Goal: Task Accomplishment & Management: Manage account settings

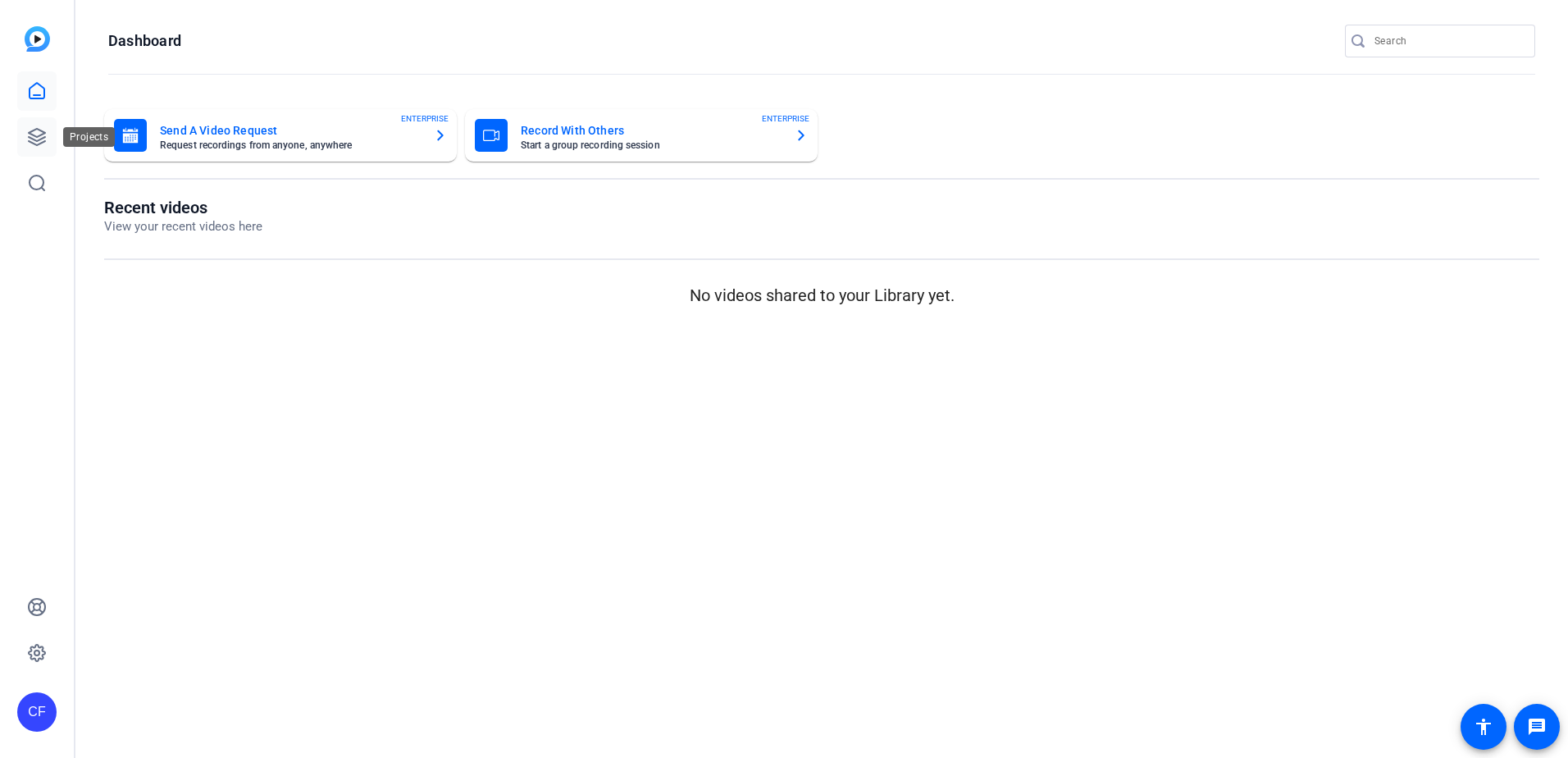
click at [30, 152] on link at bounding box center [37, 137] width 39 height 39
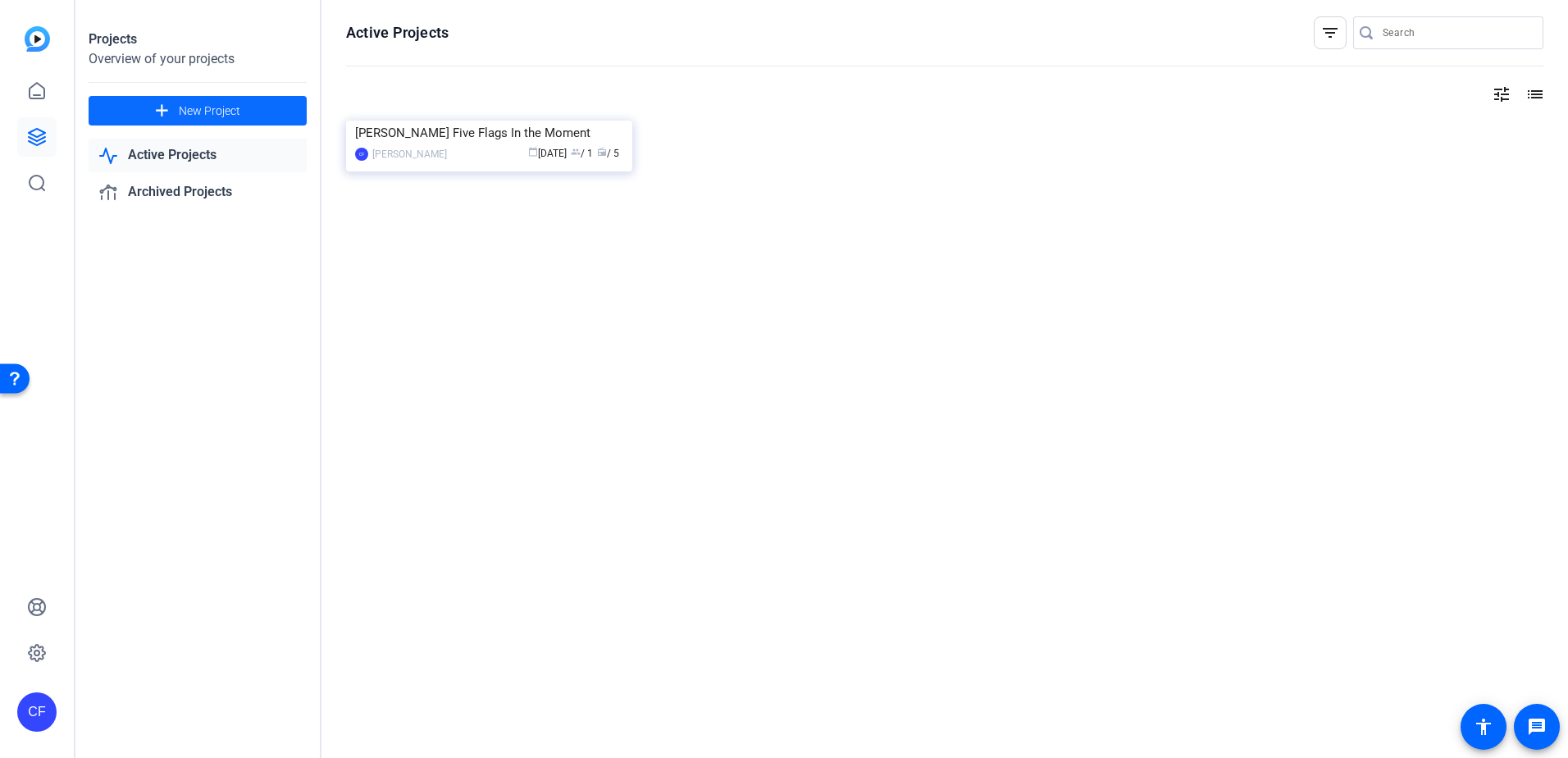
click at [203, 110] on span "New Project" at bounding box center [209, 111] width 61 height 18
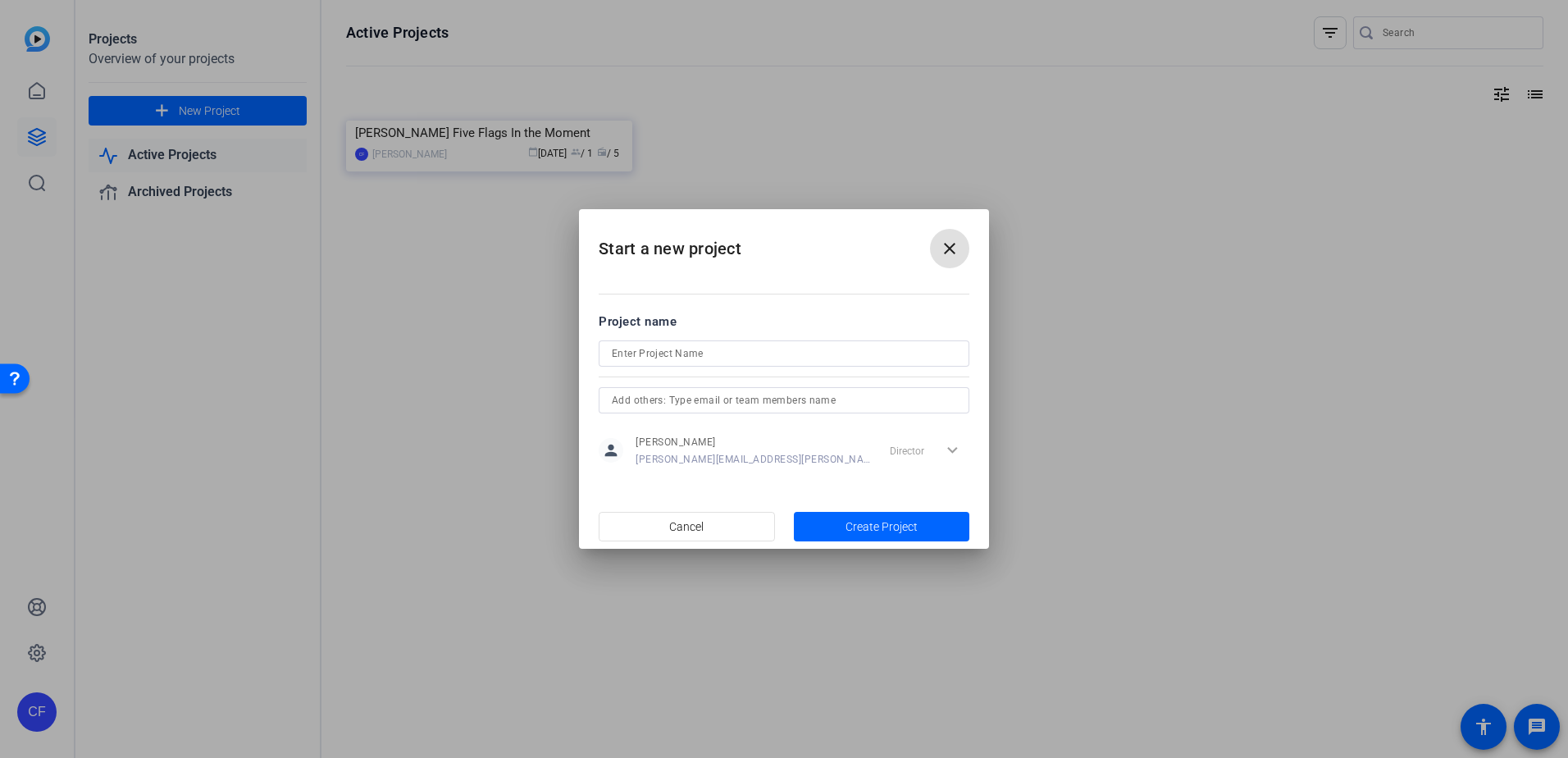
click at [692, 361] on input at bounding box center [784, 353] width 345 height 19
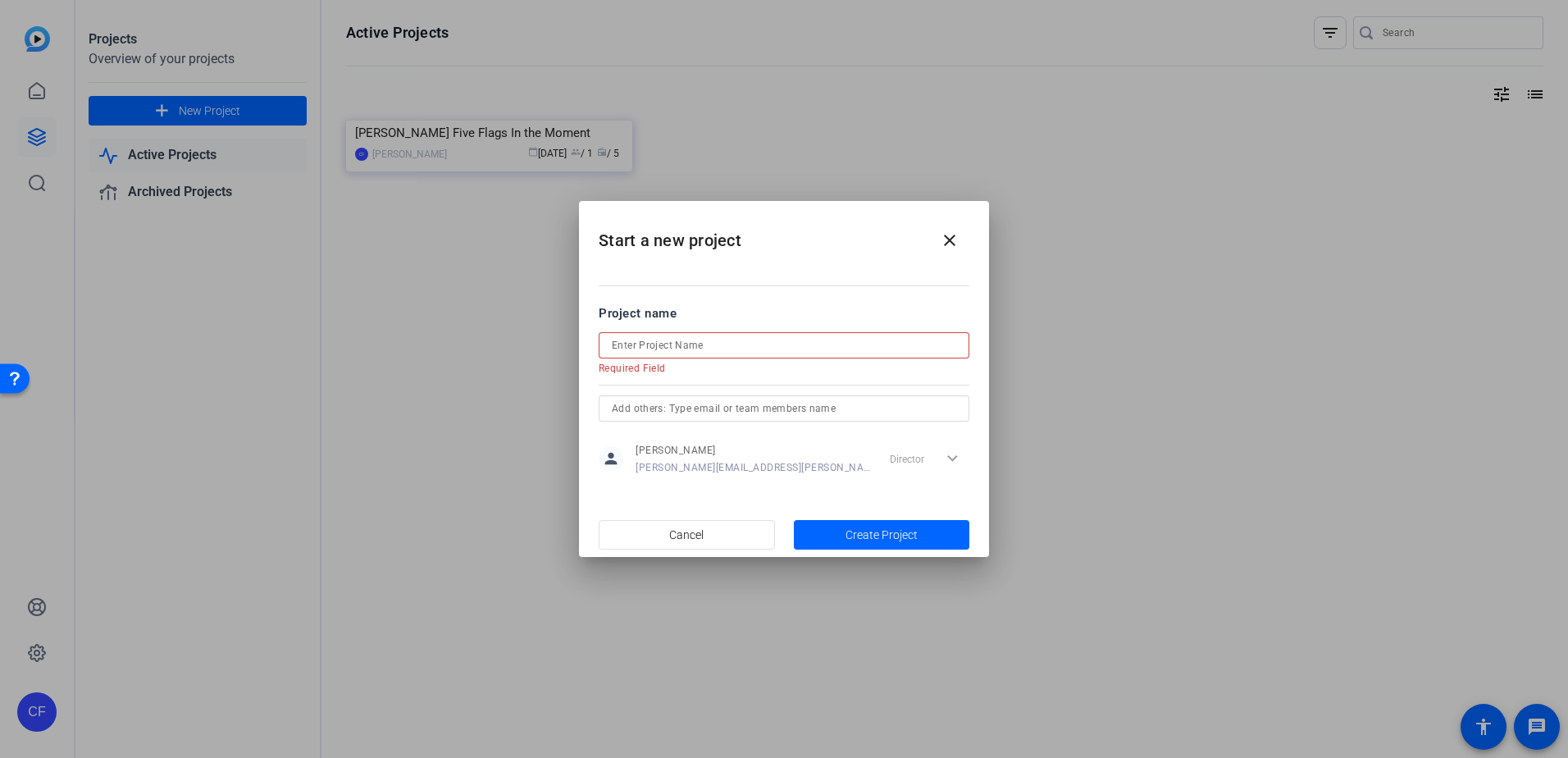
click at [689, 344] on input at bounding box center [784, 345] width 345 height 19
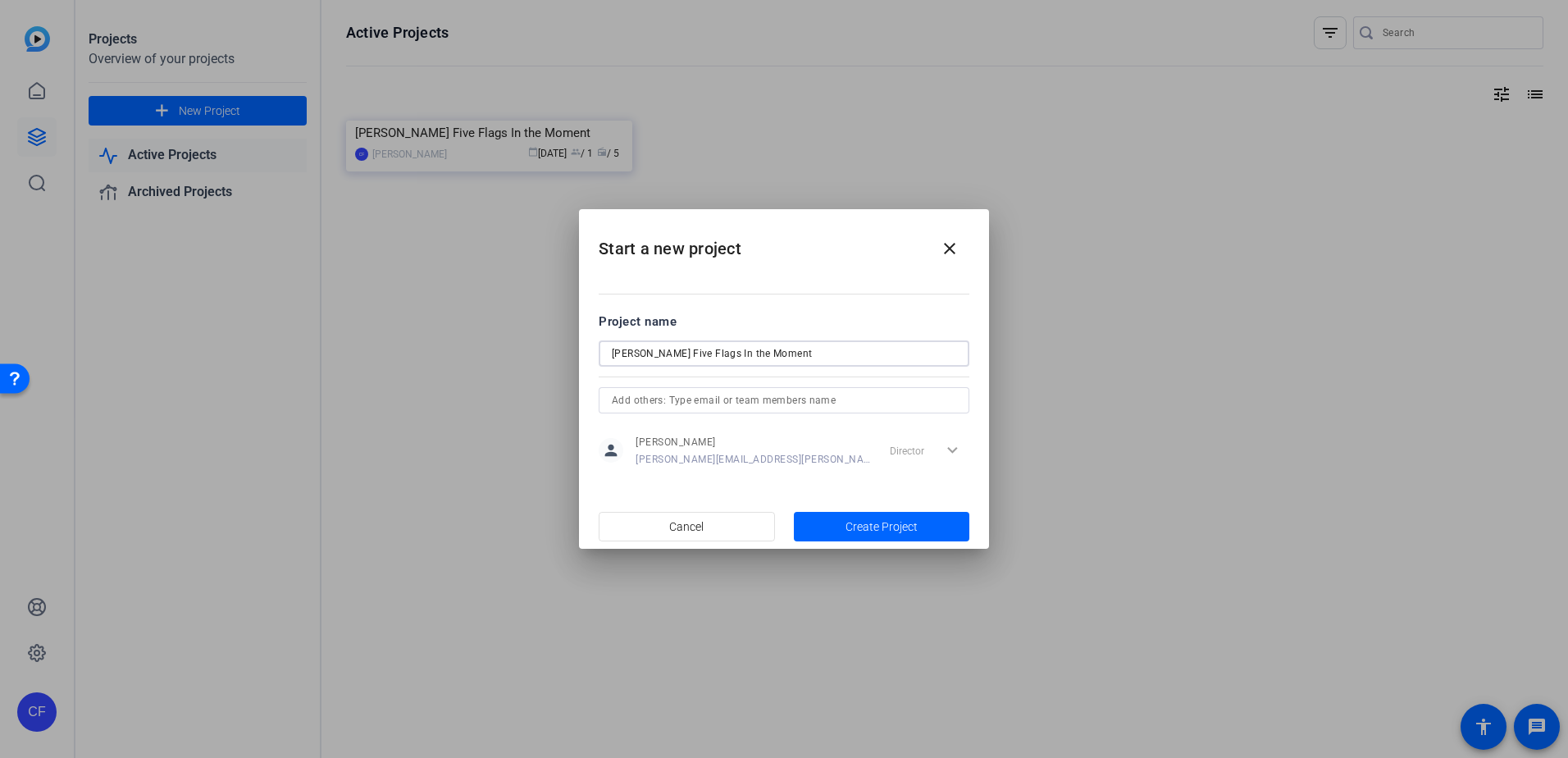
type input "[PERSON_NAME] Five Flags In the Moment"
click at [729, 386] on form "Project name [PERSON_NAME] Five Flags In the Moment person [PERSON_NAME] [PERSO…" at bounding box center [784, 391] width 371 height 158
click at [728, 391] on input "text" at bounding box center [784, 399] width 345 height 19
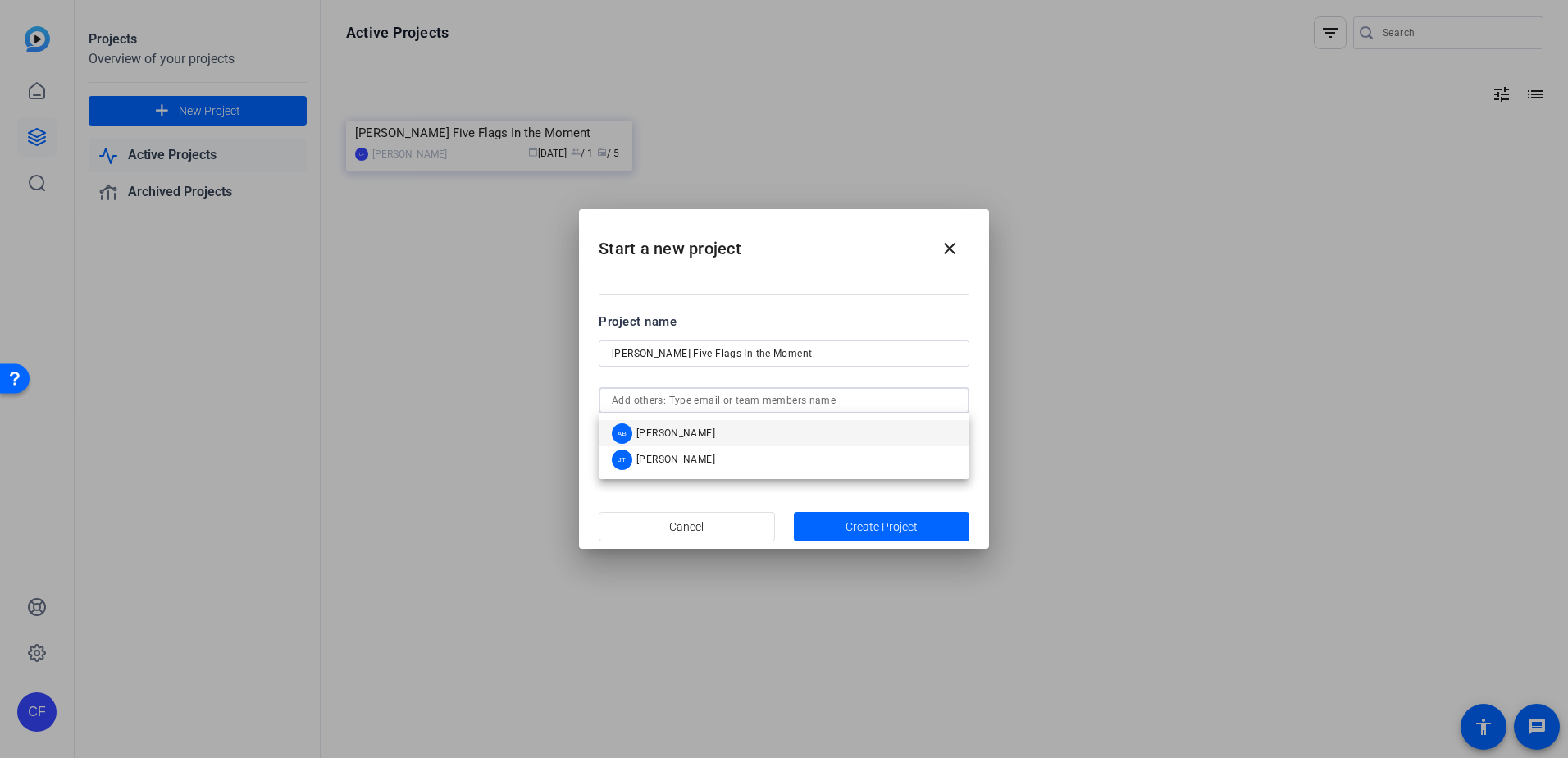
click at [735, 398] on input "text" at bounding box center [784, 399] width 345 height 19
click at [772, 301] on mat-dialog-content "Project name [PERSON_NAME] Five Flags In the Moment person [PERSON_NAME] [PERSO…" at bounding box center [784, 389] width 410 height 228
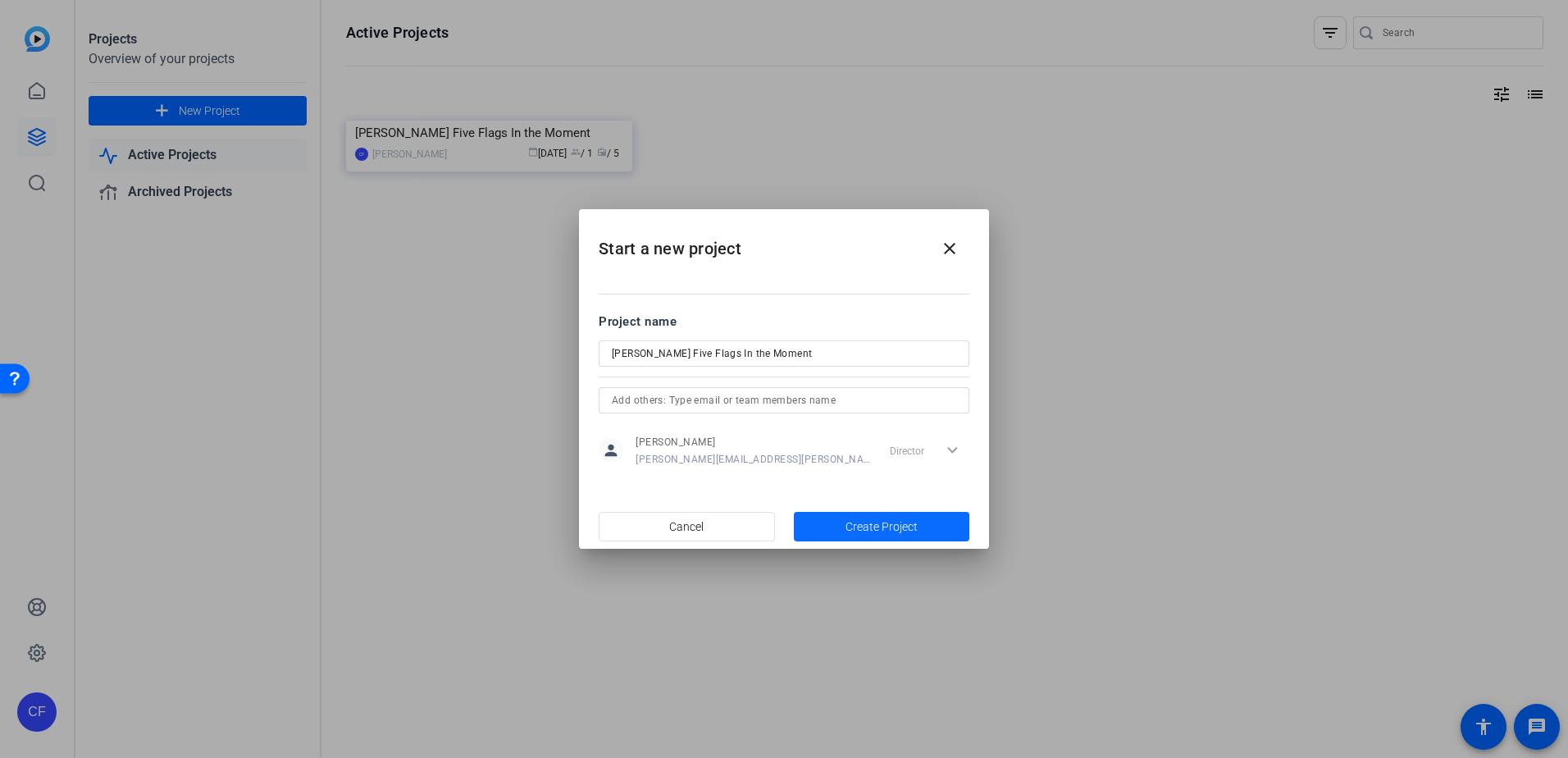
click at [902, 523] on span "Create Project" at bounding box center [881, 526] width 72 height 18
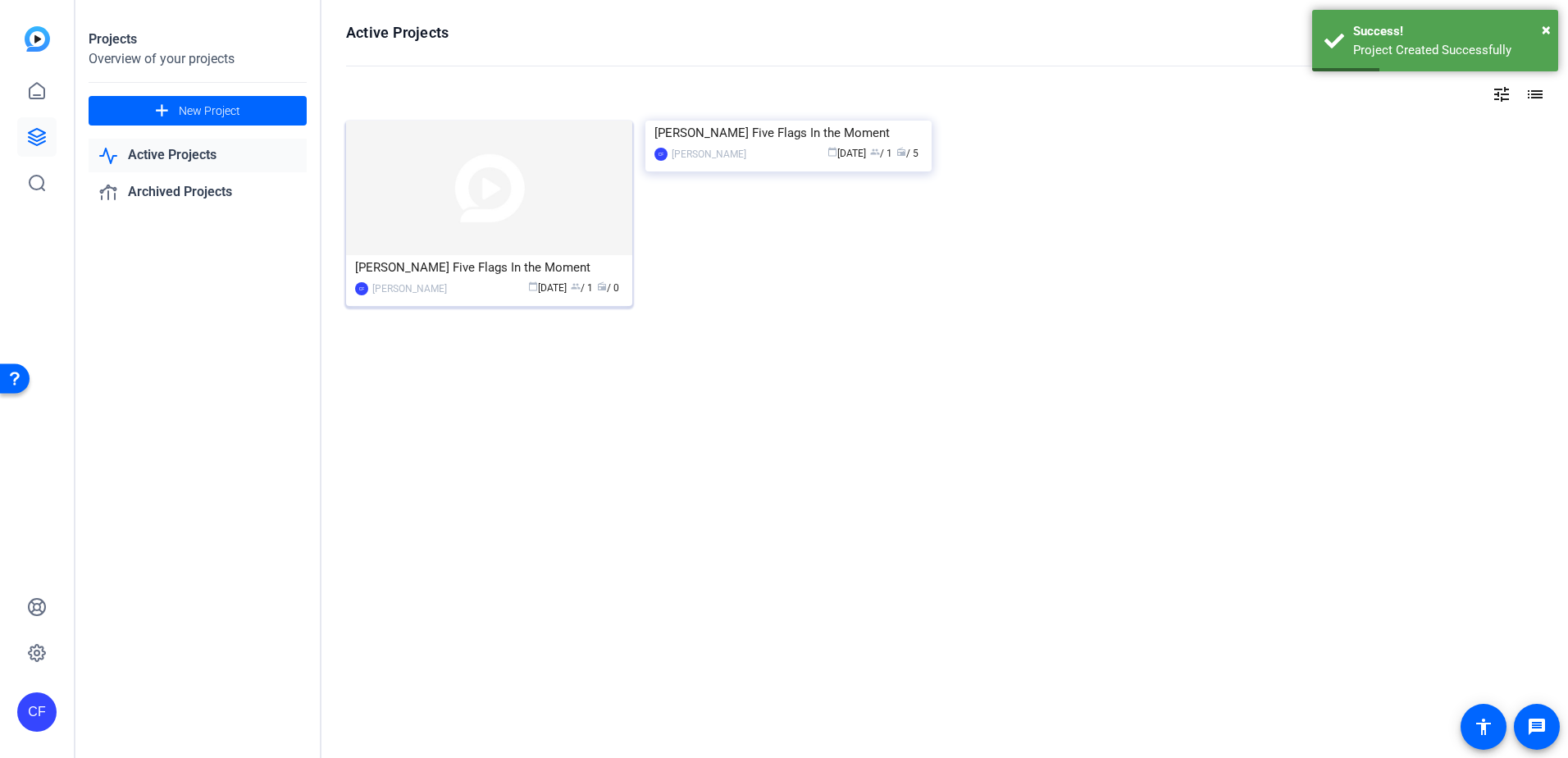
click at [482, 271] on div "[PERSON_NAME] Five Flags In the Moment" at bounding box center [488, 267] width 268 height 25
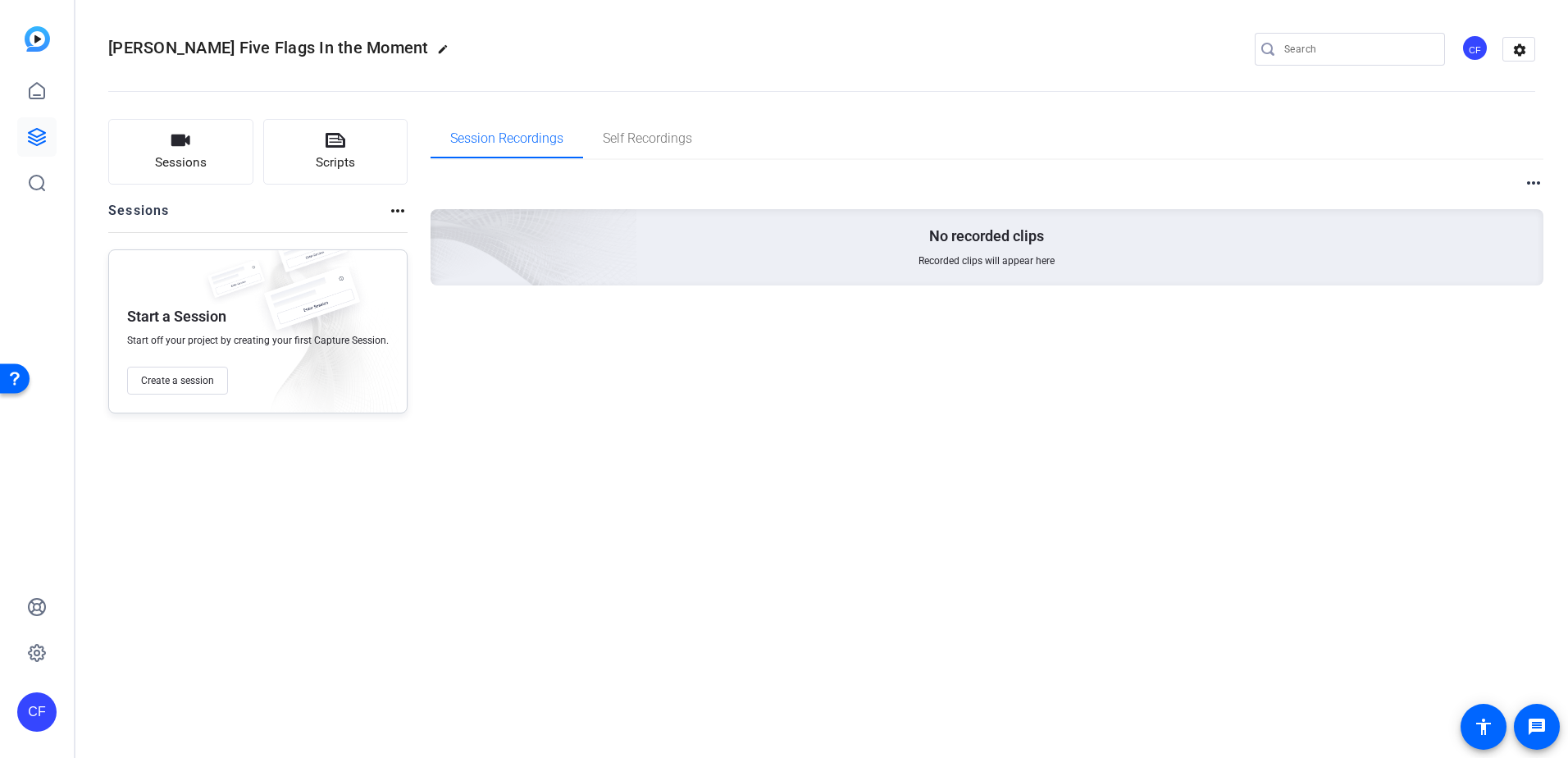
click at [398, 208] on mat-icon "more_horiz" at bounding box center [398, 210] width 19 height 19
click at [397, 214] on div at bounding box center [784, 379] width 1568 height 758
drag, startPoint x: 1547, startPoint y: 180, endPoint x: 1536, endPoint y: 181, distance: 11.0
click at [1536, 181] on div "Sessions Scripts Sessions more_horiz Start a Session Start off your project by …" at bounding box center [821, 266] width 1492 height 335
click at [1535, 182] on mat-icon "more_horiz" at bounding box center [1533, 183] width 19 height 19
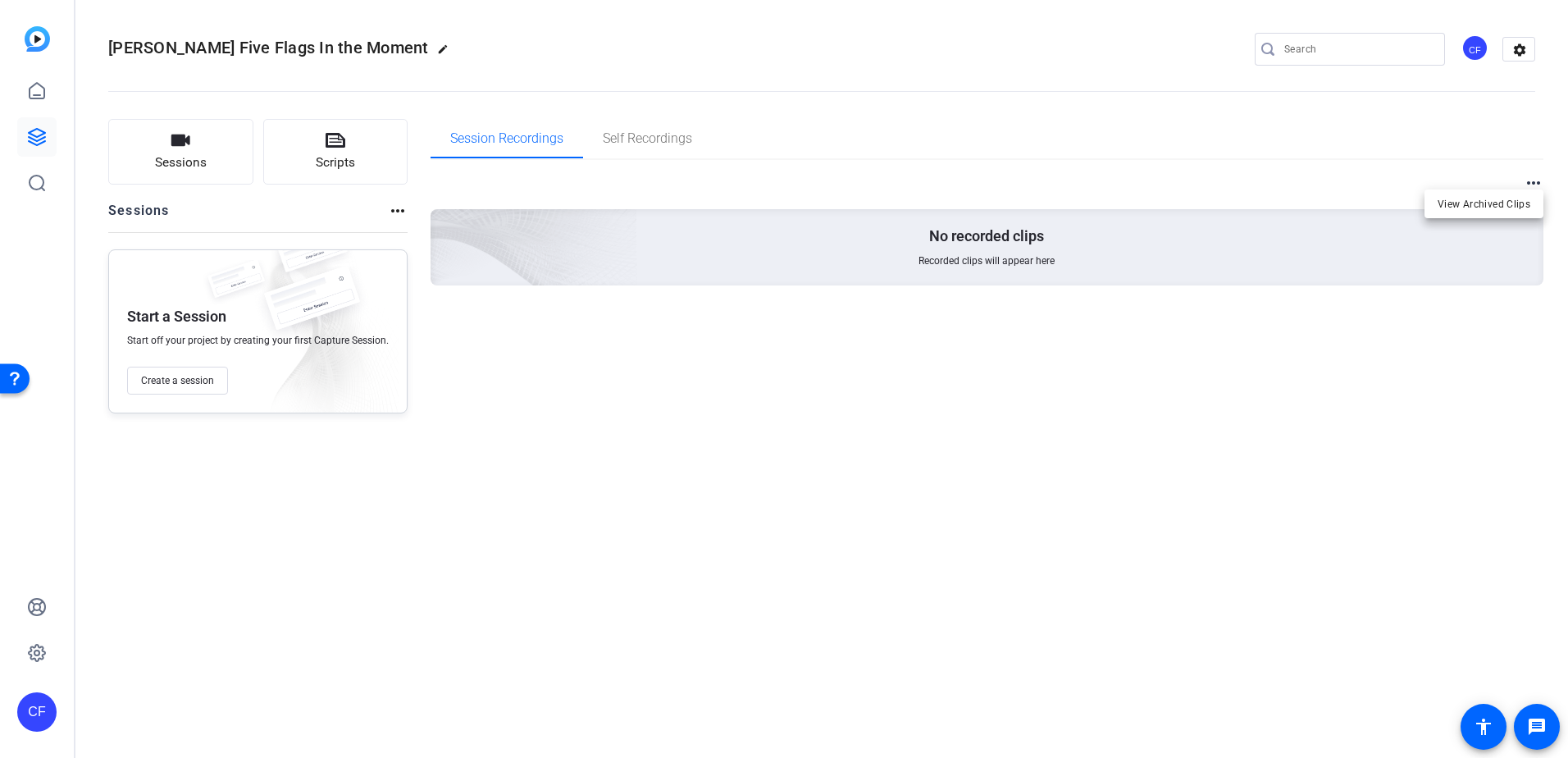
click at [1535, 182] on div at bounding box center [784, 379] width 1568 height 758
click at [41, 148] on link at bounding box center [37, 137] width 39 height 39
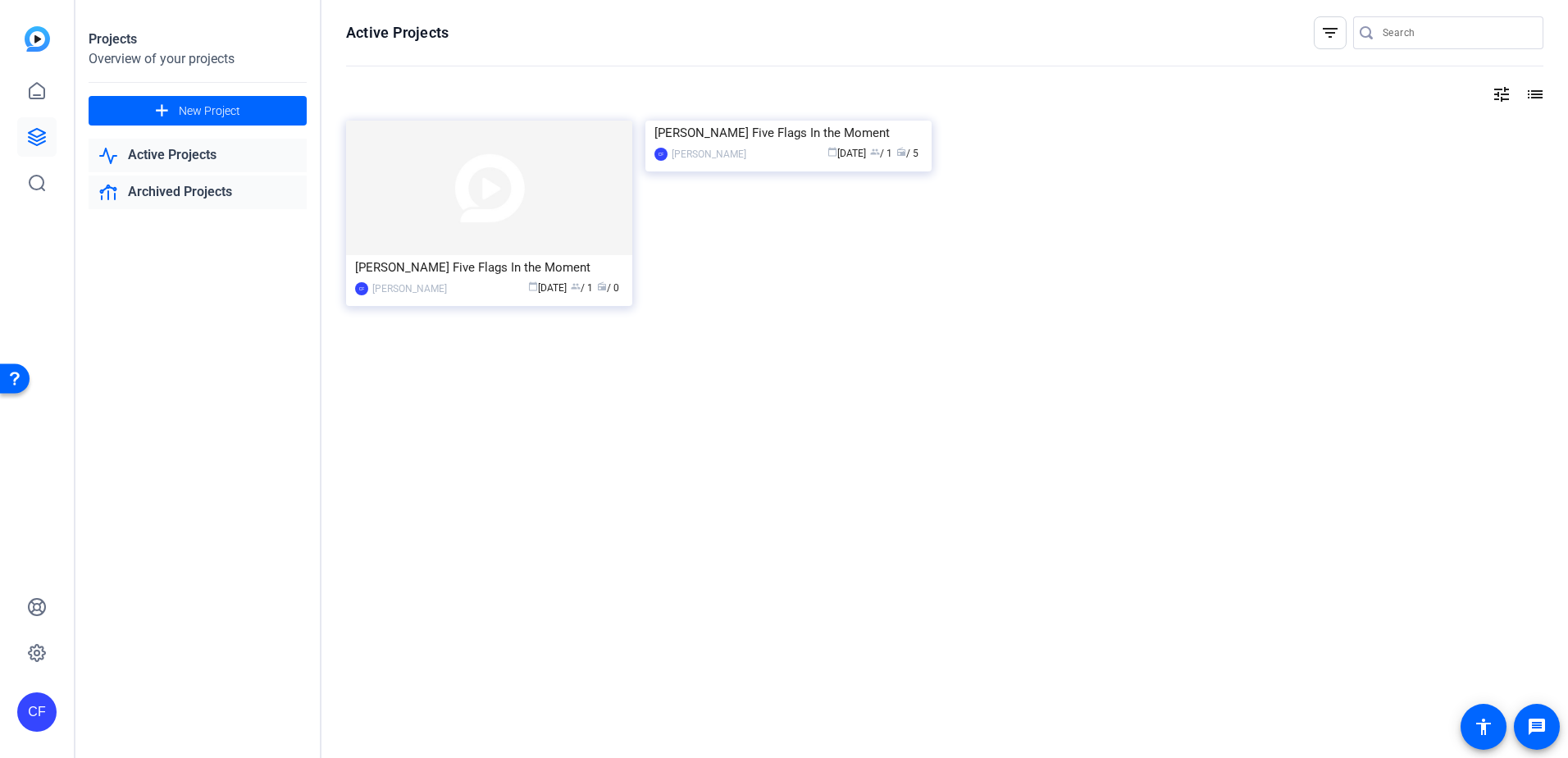
click at [210, 186] on link "Archived Projects" at bounding box center [197, 192] width 218 height 33
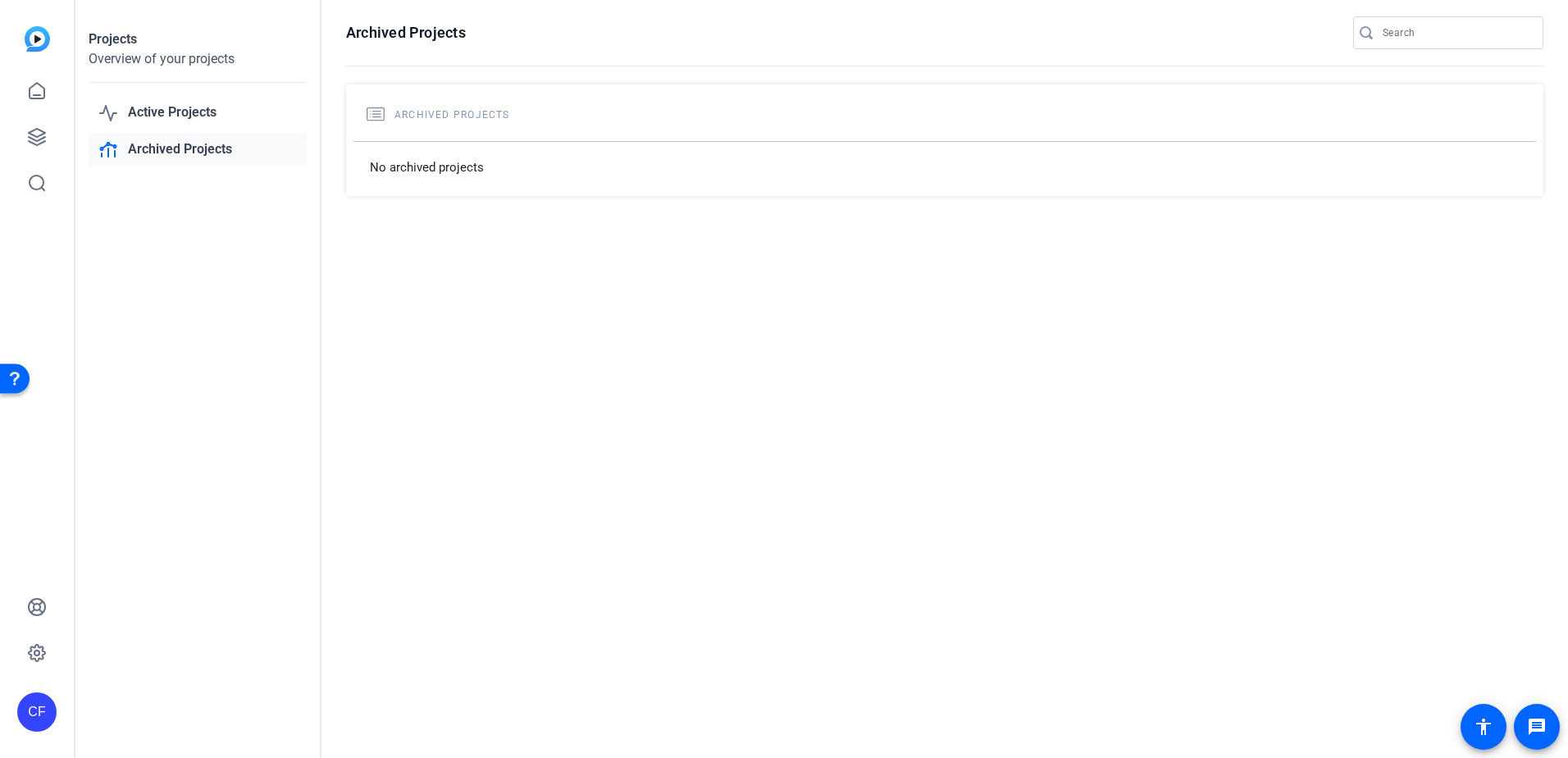
click at [212, 148] on link "Archived Projects" at bounding box center [197, 149] width 218 height 33
click at [211, 100] on link "Active Projects" at bounding box center [197, 113] width 218 height 33
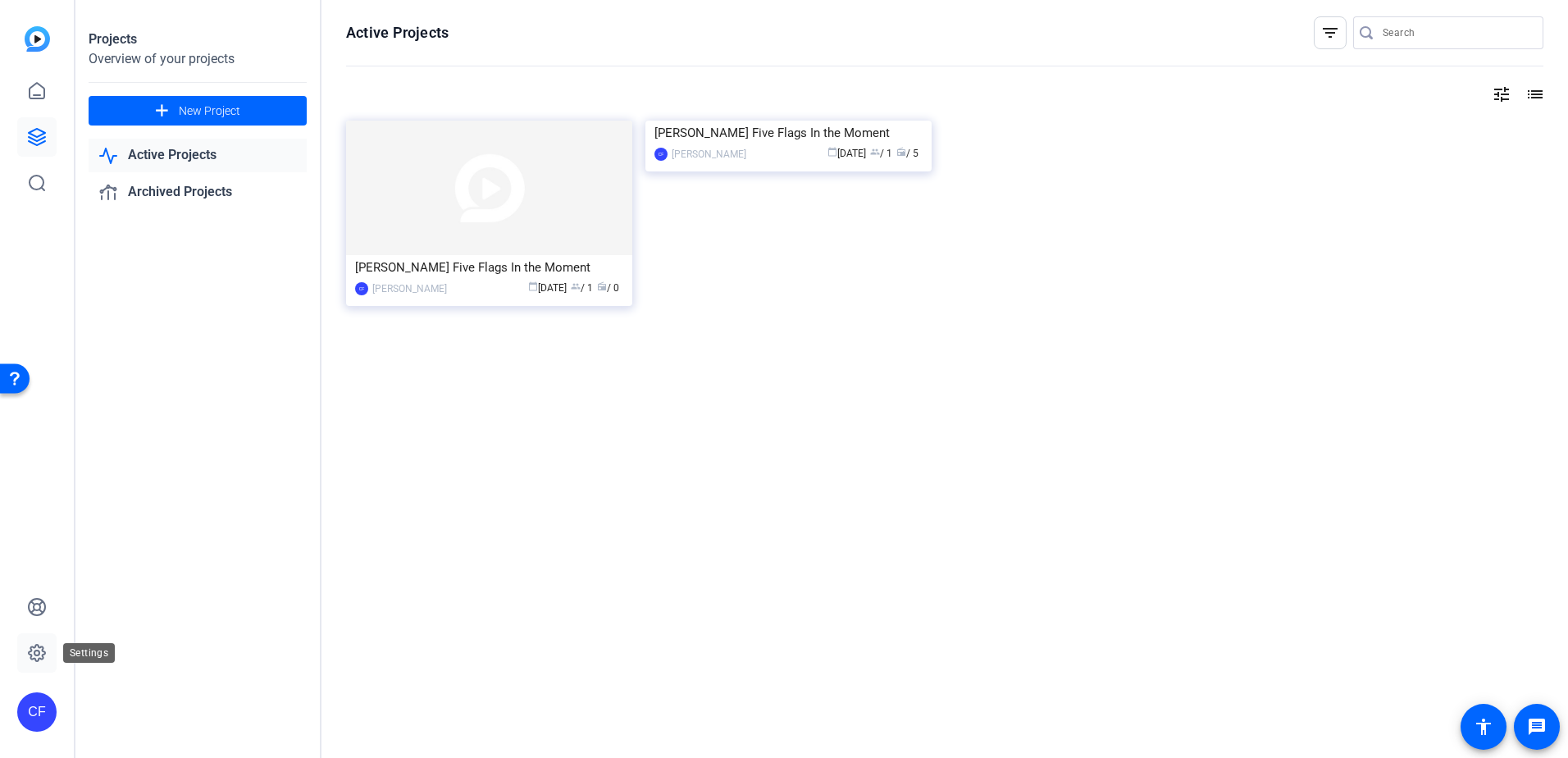
click at [43, 660] on icon at bounding box center [36, 652] width 19 height 19
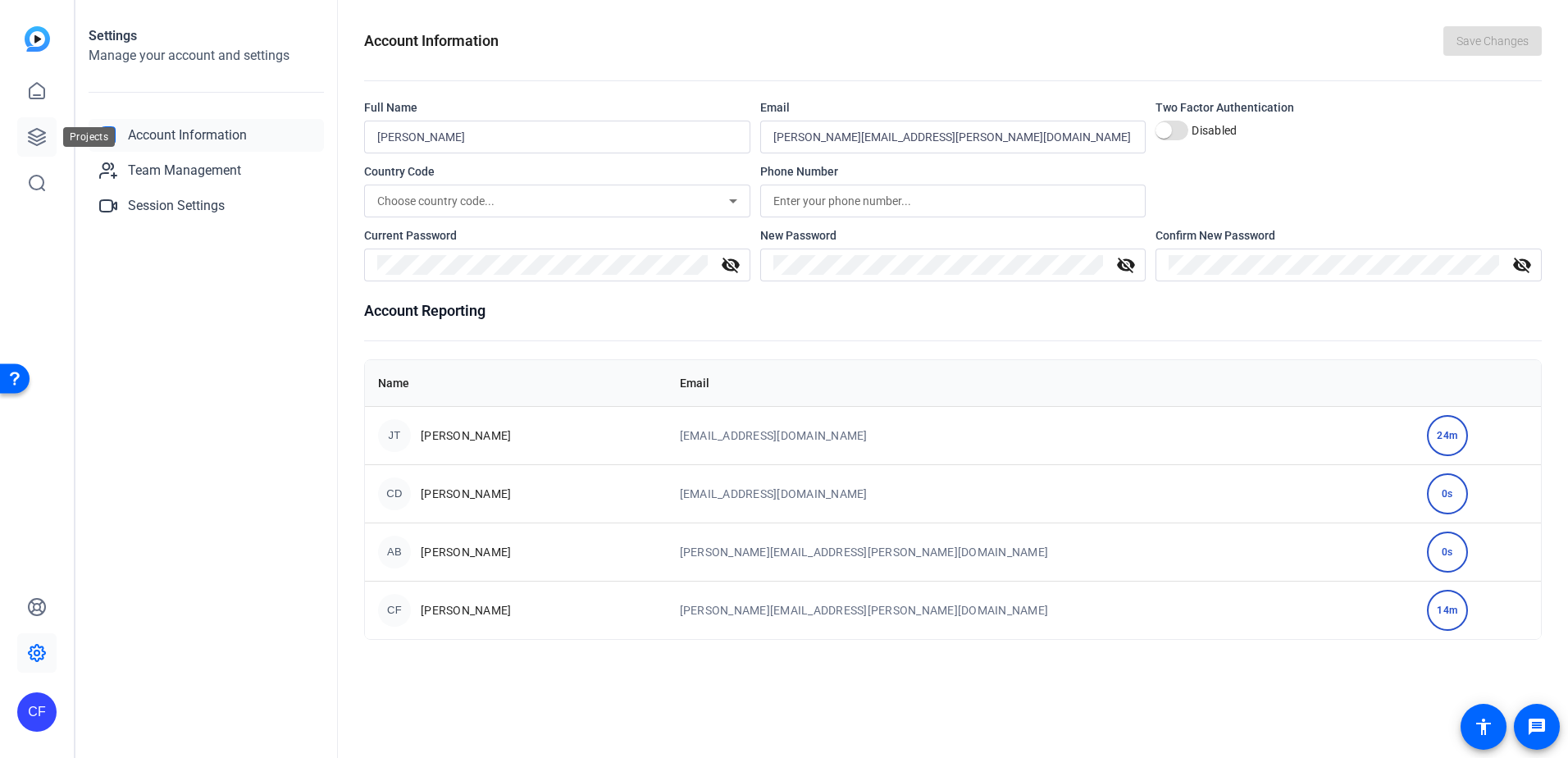
click at [39, 128] on icon at bounding box center [36, 136] width 19 height 19
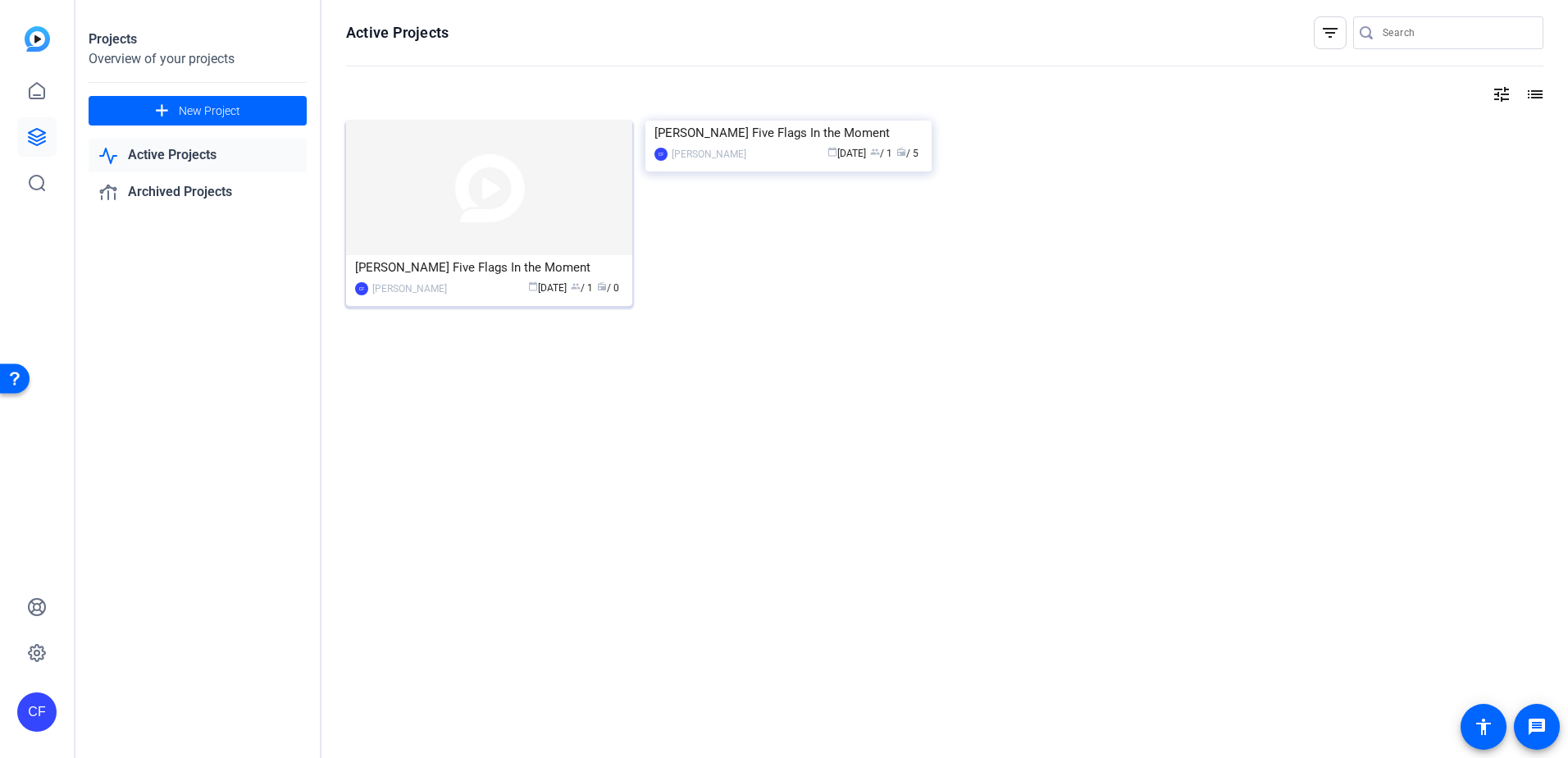
drag, startPoint x: 526, startPoint y: 221, endPoint x: 482, endPoint y: 278, distance: 72.0
click at [482, 278] on div "[PERSON_NAME] Five Flags In the Moment" at bounding box center [488, 267] width 268 height 25
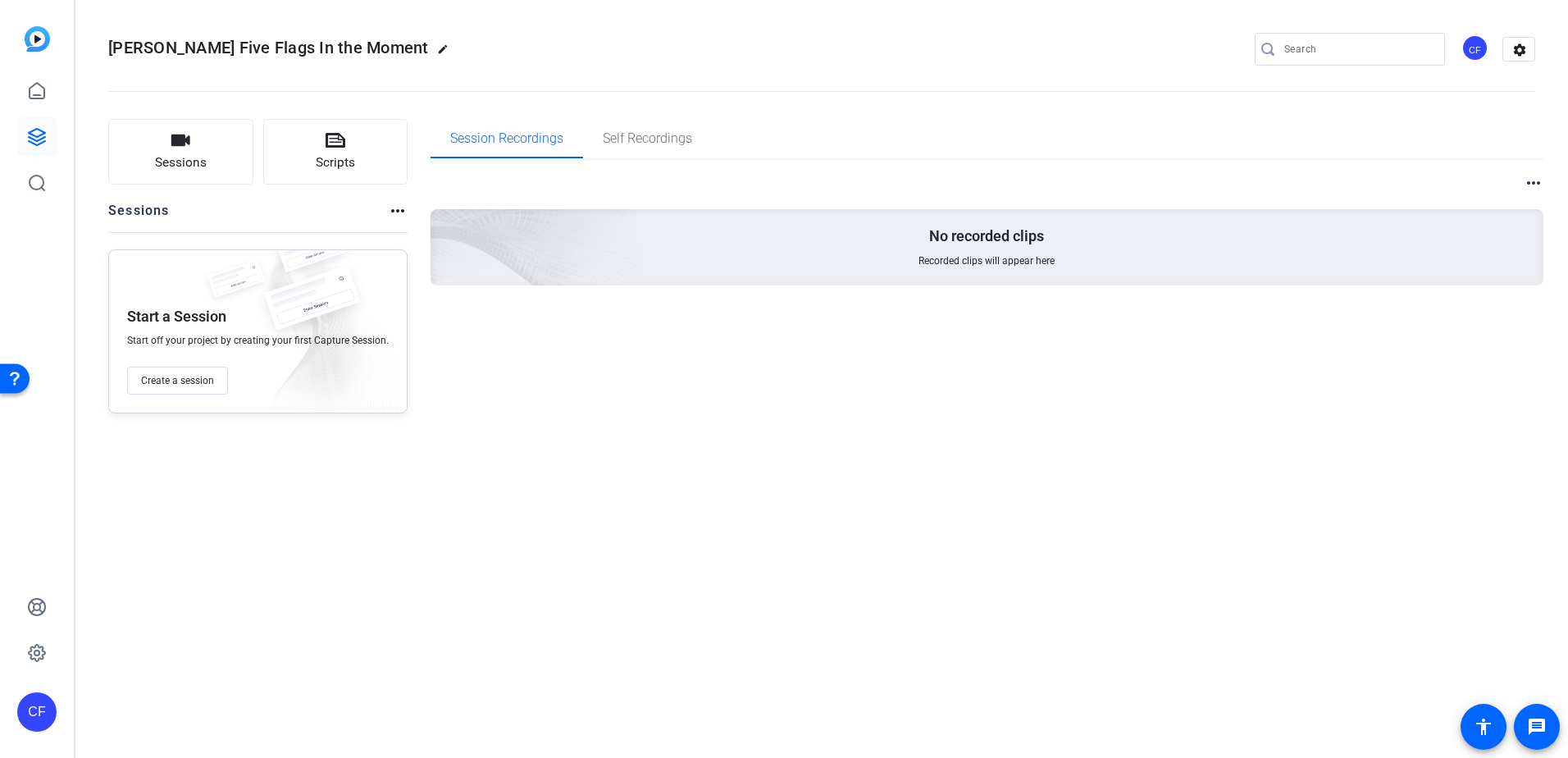
click at [411, 208] on div "Sessions Scripts Sessions more_horiz Start a Session Start off your project by …" at bounding box center [821, 266] width 1492 height 335
click at [400, 210] on mat-icon "more_horiz" at bounding box center [398, 210] width 19 height 19
click at [394, 210] on div at bounding box center [784, 379] width 1568 height 758
click at [196, 382] on span "Create a session" at bounding box center [177, 380] width 73 height 13
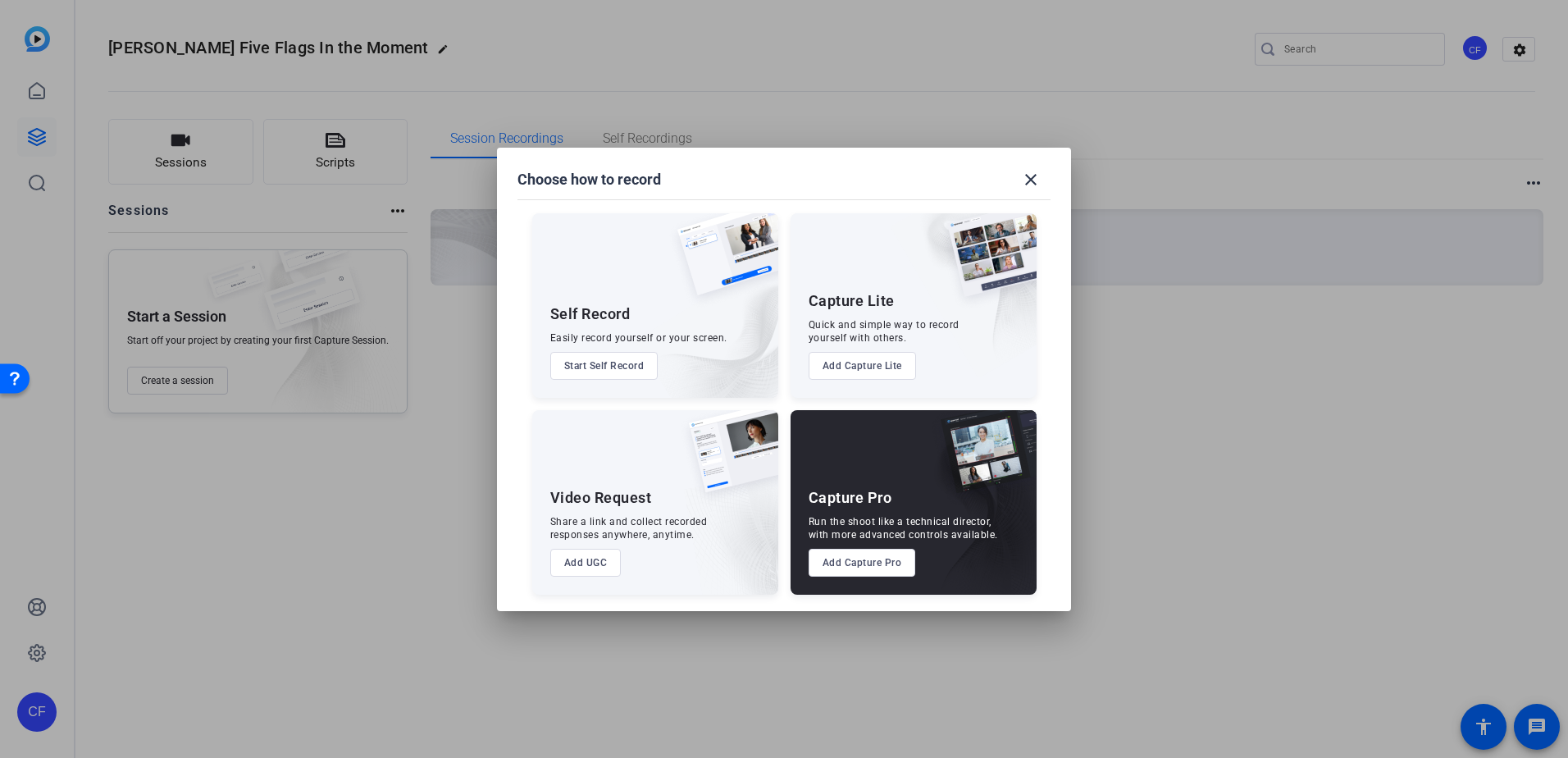
click at [886, 555] on button "Add Capture Pro" at bounding box center [862, 562] width 107 height 28
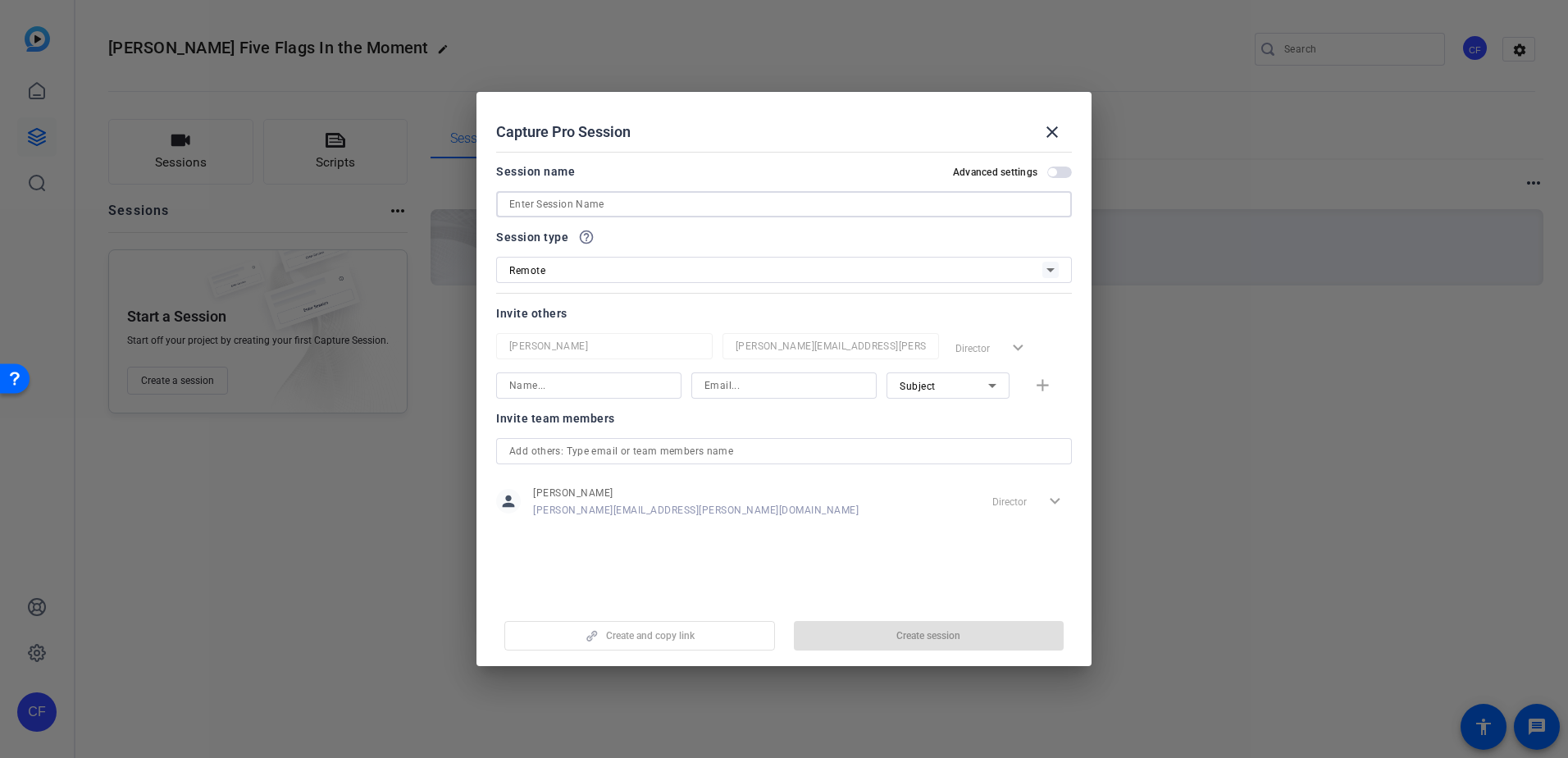
click at [599, 203] on input at bounding box center [783, 204] width 550 height 19
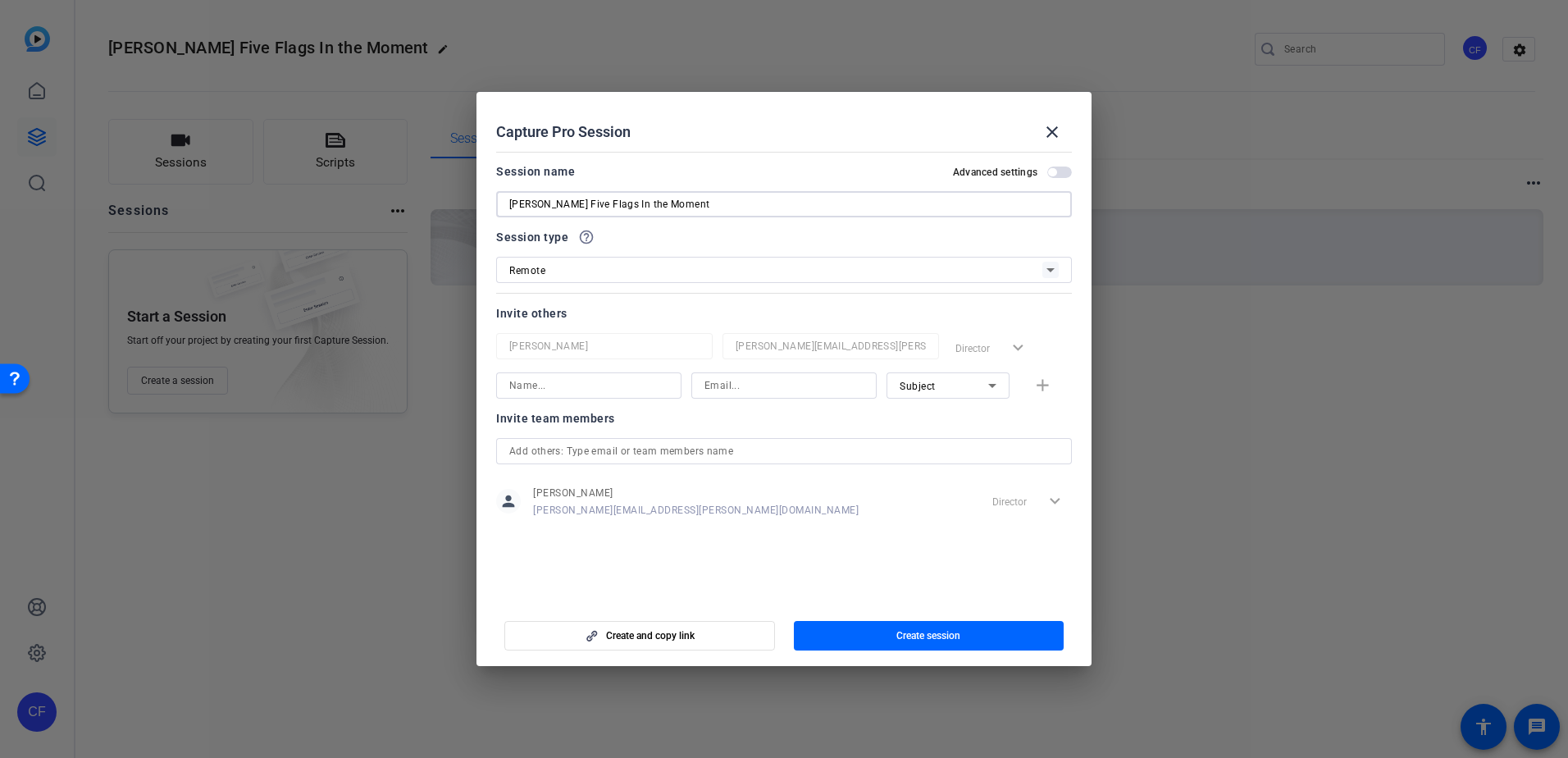
type input "[PERSON_NAME] Five Flags In the Moment"
click at [662, 272] on div "Remote" at bounding box center [775, 270] width 533 height 20
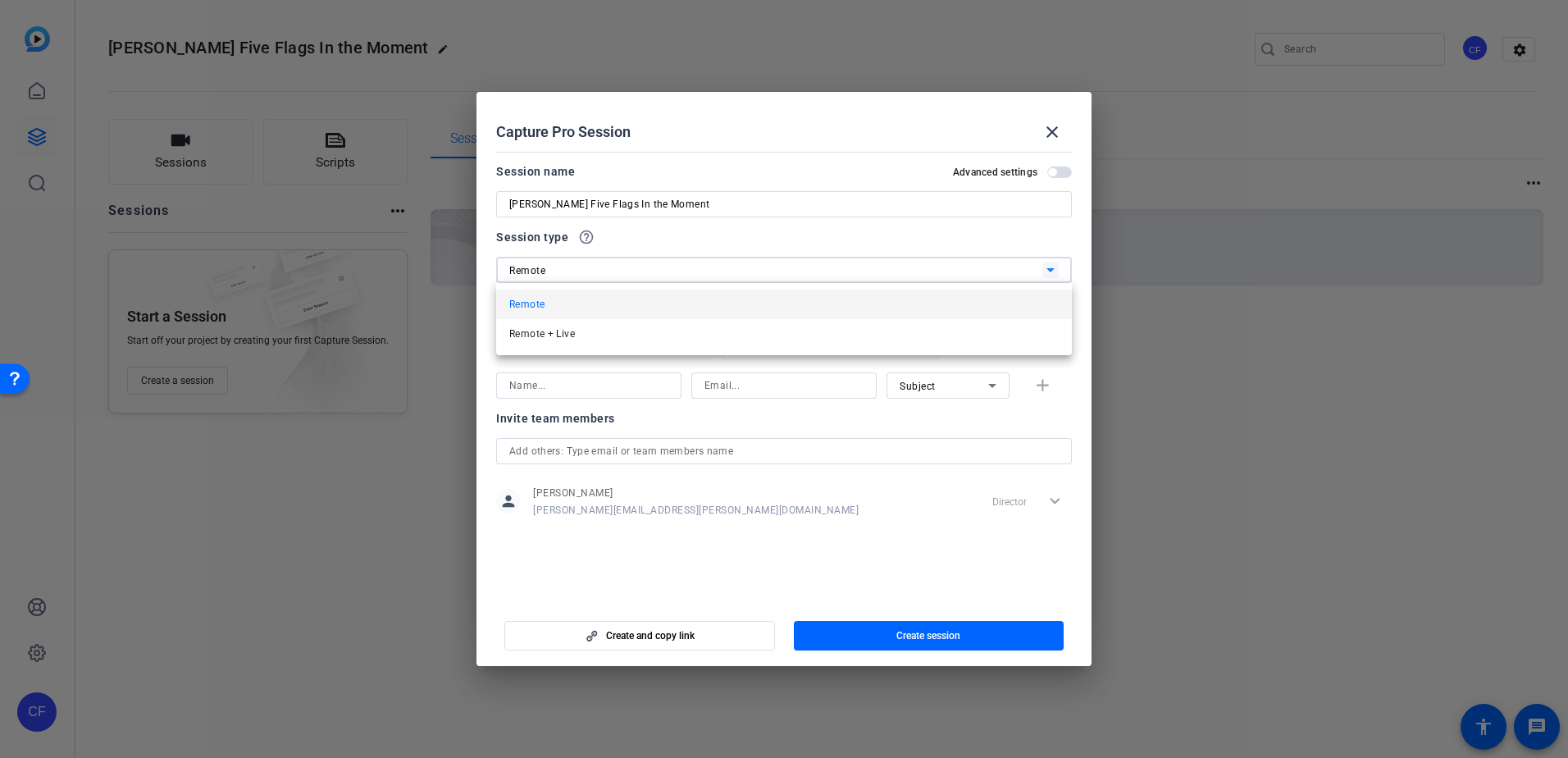
click at [662, 272] on div at bounding box center [784, 379] width 1568 height 758
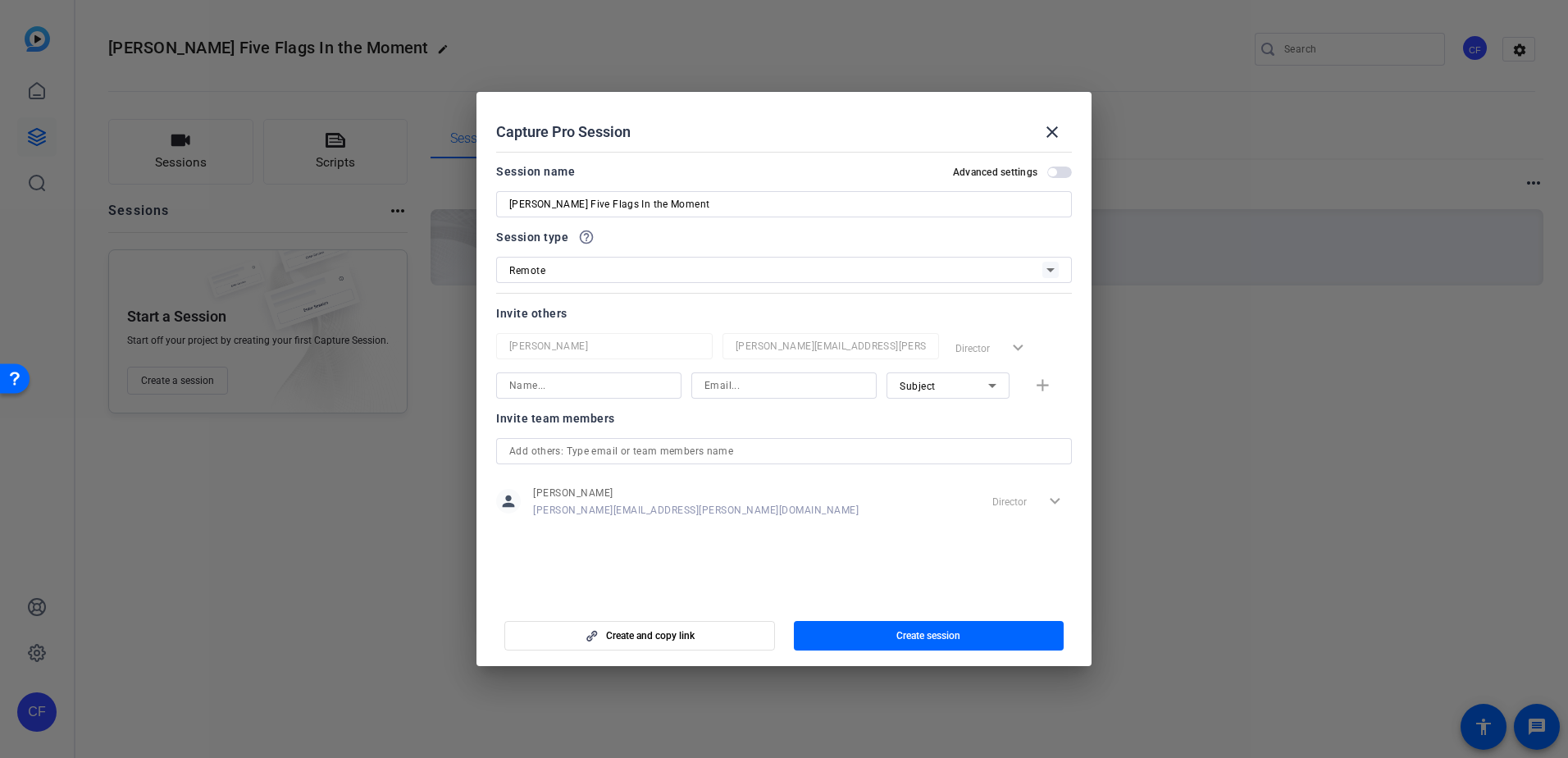
click at [602, 381] on input at bounding box center [588, 385] width 159 height 19
drag, startPoint x: 673, startPoint y: 385, endPoint x: 512, endPoint y: 388, distance: 161.0
click at [512, 388] on div "[PERSON_NAME][EMAIL_ADDRESS][PERSON_NAME][DOMAIN_NAME]" at bounding box center [588, 385] width 185 height 26
click at [547, 380] on input "[PERSON_NAME][EMAIL_ADDRESS][PERSON_NAME][DOMAIN_NAME]" at bounding box center [588, 385] width 159 height 19
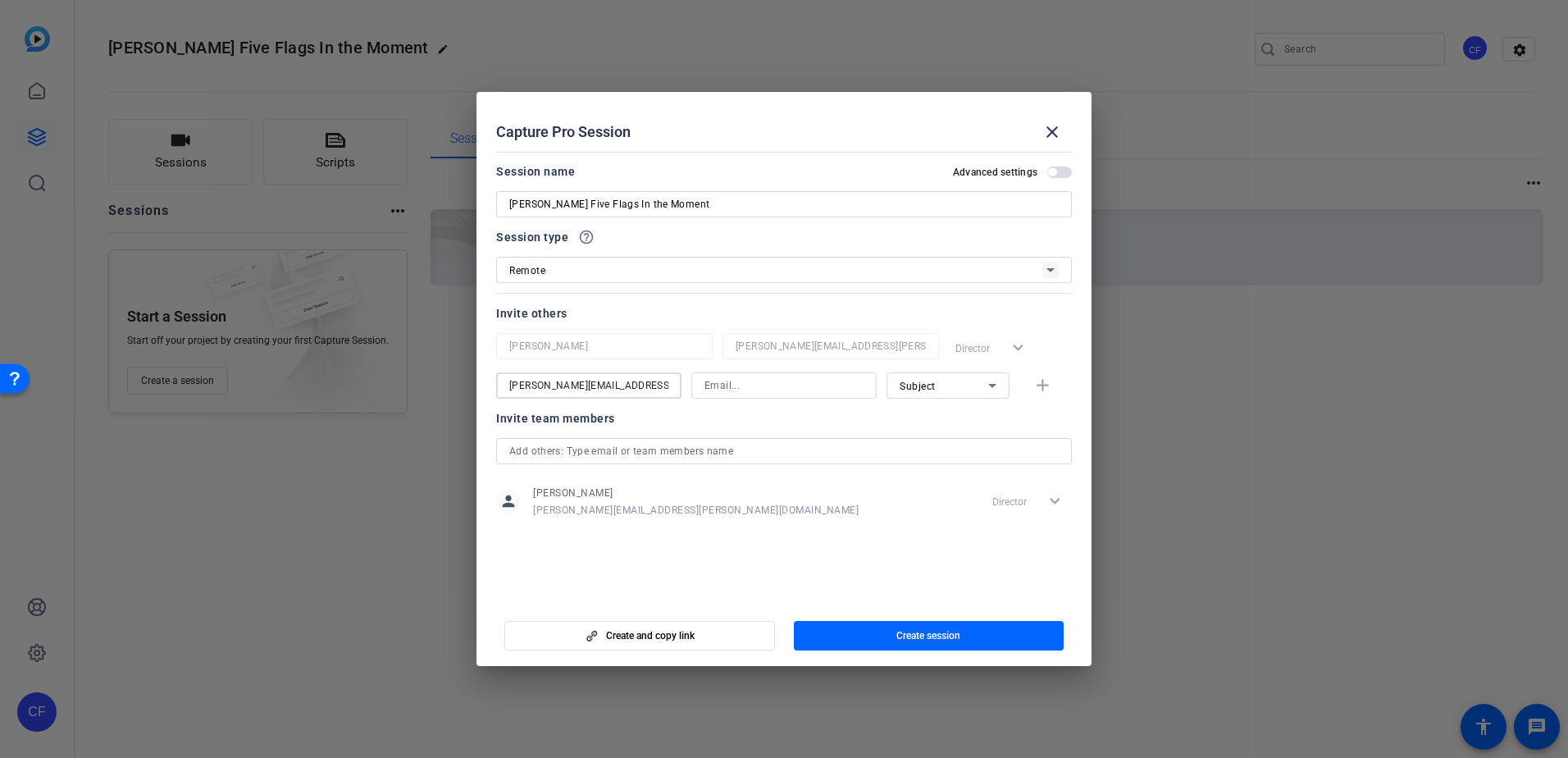
click at [547, 380] on input "[PERSON_NAME][EMAIL_ADDRESS][PERSON_NAME][DOMAIN_NAME]" at bounding box center [588, 385] width 159 height 19
type input "[PERSON_NAME]"
click at [772, 389] on input at bounding box center [784, 385] width 159 height 19
type input "[PERSON_NAME][EMAIL_ADDRESS][PERSON_NAME][DOMAIN_NAME]"
click at [931, 385] on span "Subject" at bounding box center [917, 386] width 36 height 11
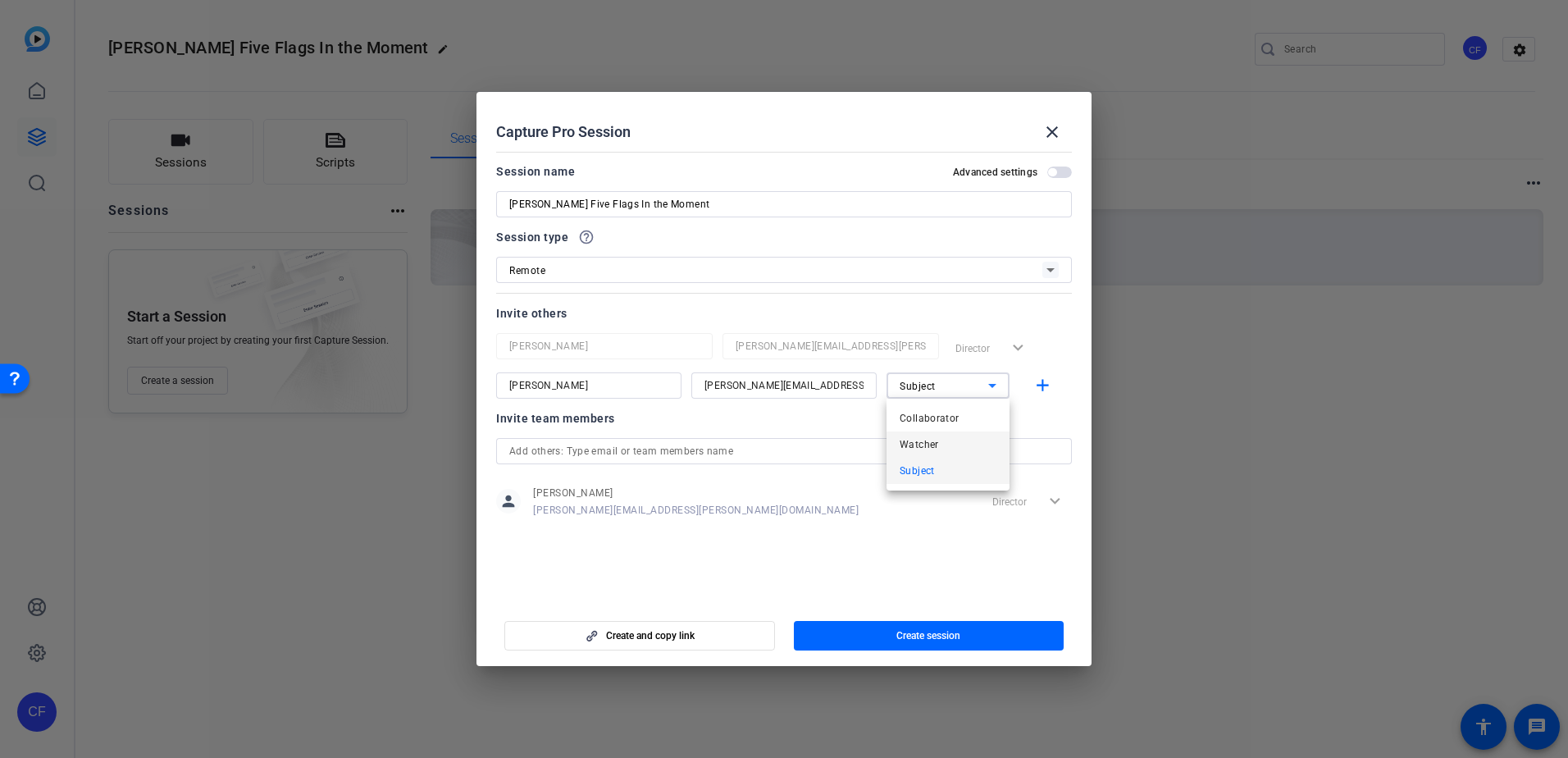
click at [929, 438] on span "Watcher" at bounding box center [919, 444] width 39 height 19
click at [891, 423] on div "Invite team members" at bounding box center [783, 418] width 575 height 19
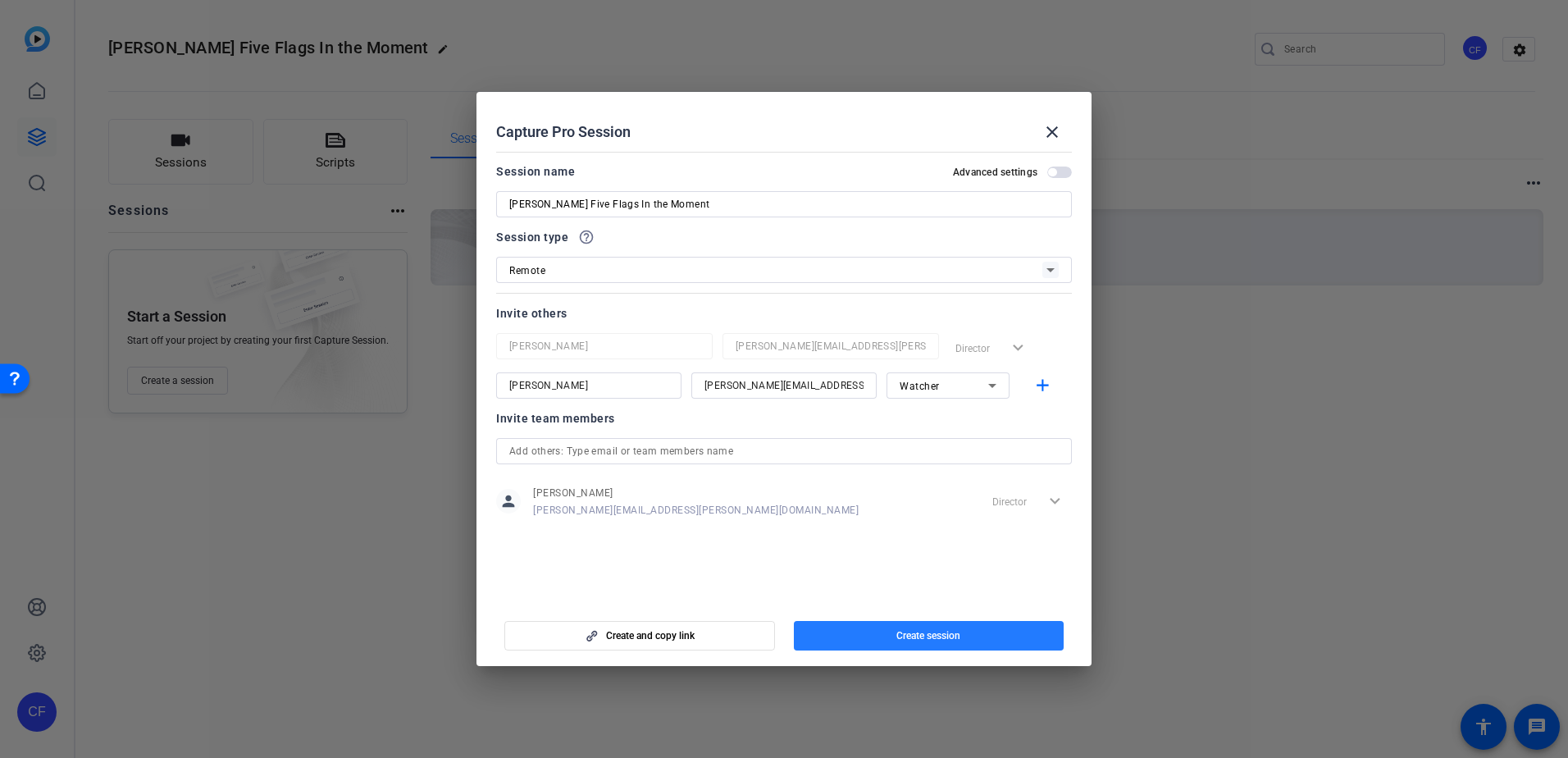
click at [933, 630] on span "Create session" at bounding box center [928, 636] width 64 height 13
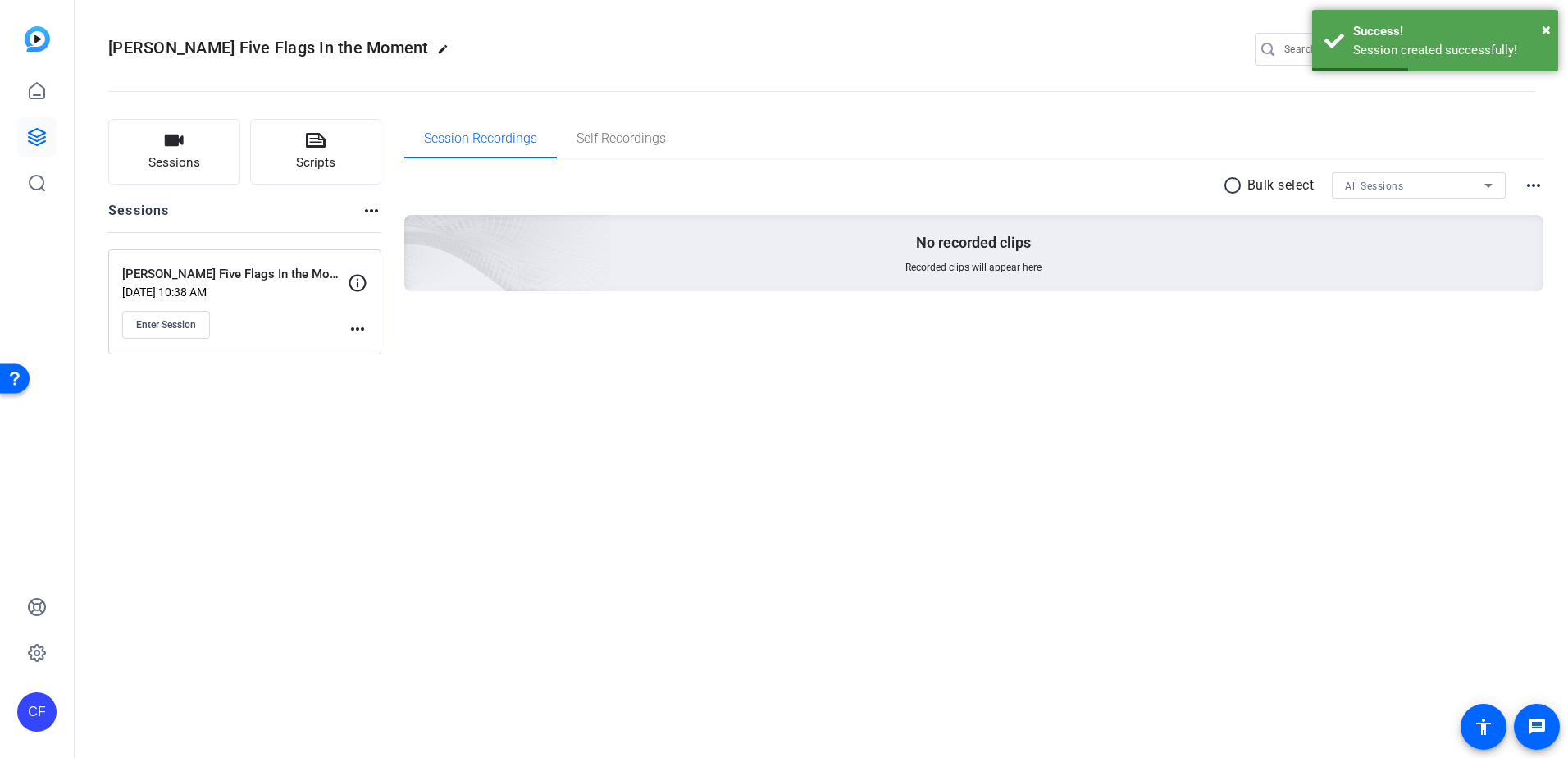
click at [362, 333] on mat-icon "more_horiz" at bounding box center [357, 328] width 19 height 19
click at [586, 334] on div at bounding box center [784, 379] width 1568 height 758
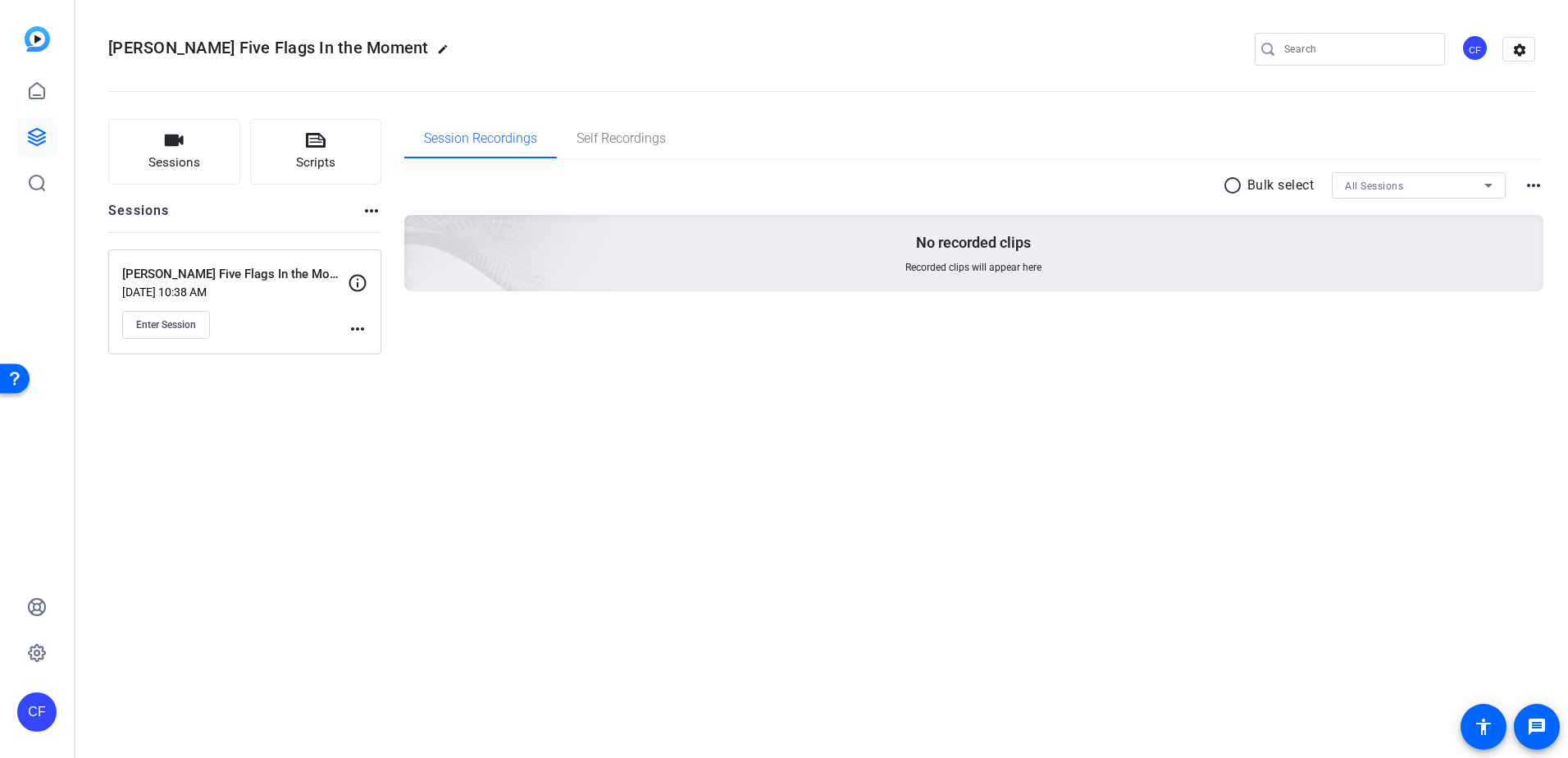
click at [655, 366] on div "Sessions Scripts Sessions more_horiz [PERSON_NAME] Doppler Five Flags In the Mo…" at bounding box center [821, 236] width 1492 height 276
click at [363, 330] on mat-icon "more_horiz" at bounding box center [357, 328] width 19 height 19
click at [402, 353] on span "Edit Session" at bounding box center [398, 352] width 75 height 19
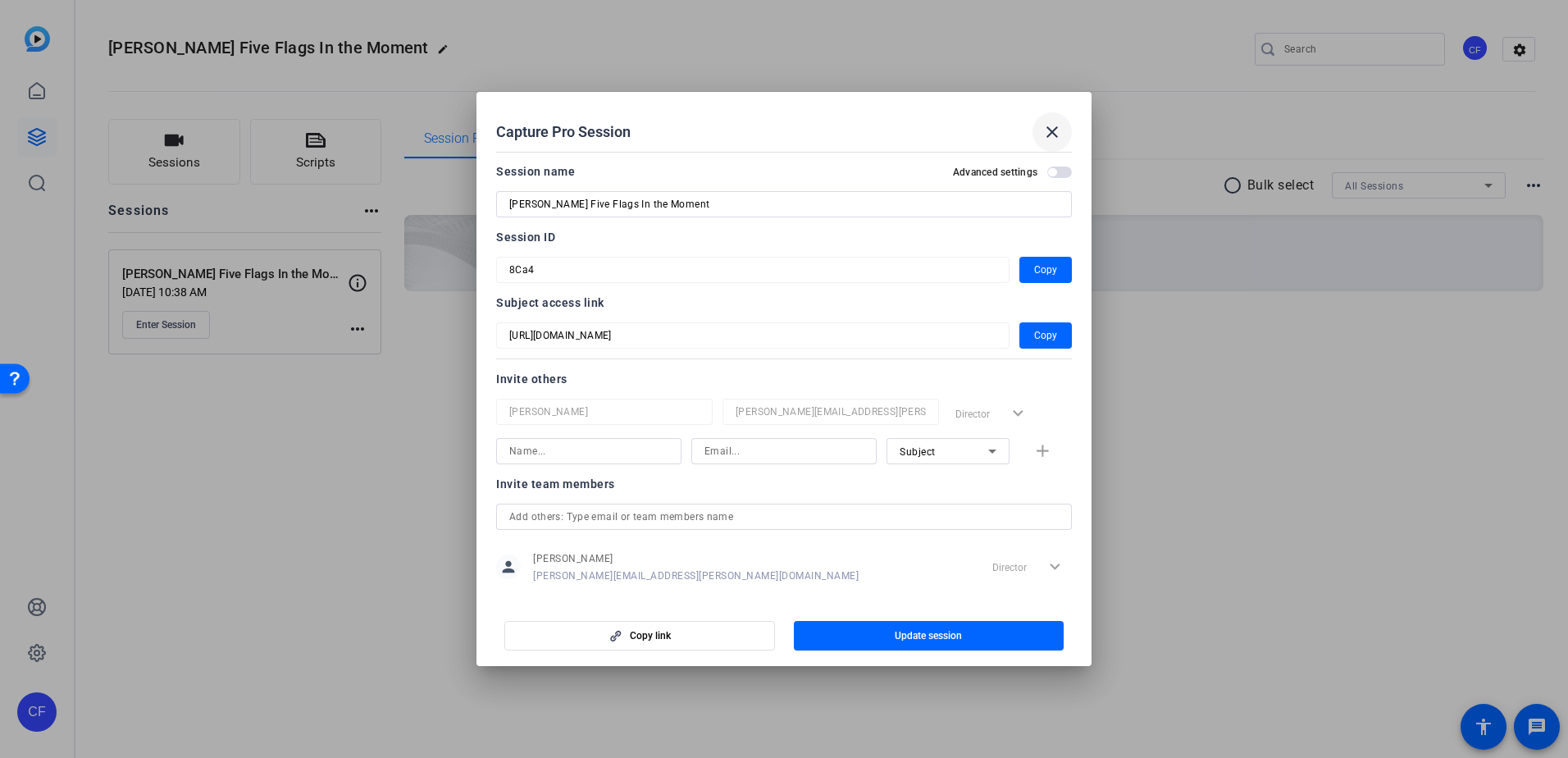
click at [1053, 122] on mat-icon "close" at bounding box center [1052, 132] width 19 height 19
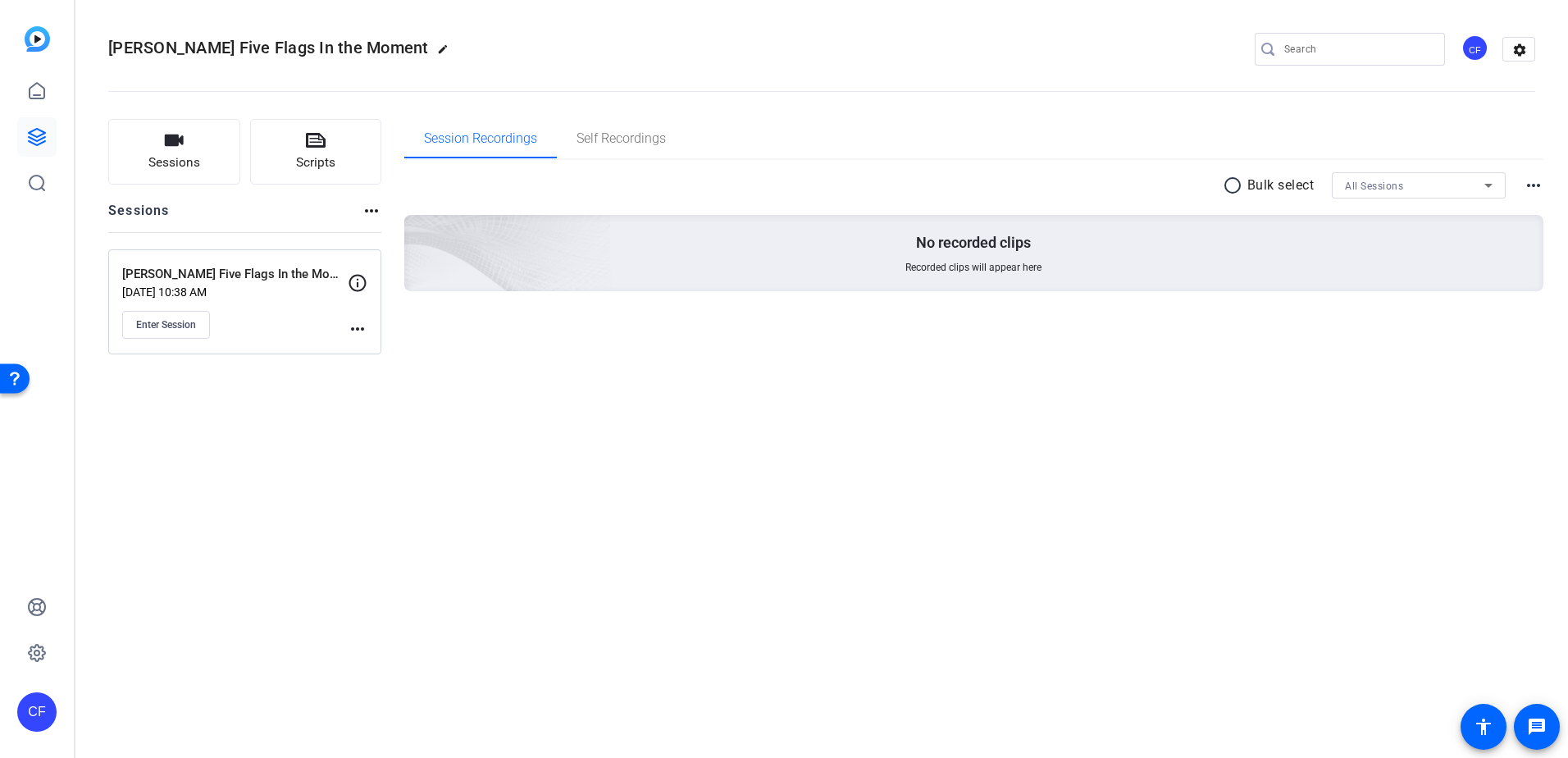
click at [545, 367] on div "Sessions Scripts Sessions more_horiz [PERSON_NAME] Doppler Five Flags In the Mo…" at bounding box center [821, 236] width 1492 height 276
click at [467, 360] on div "Sessions Scripts Sessions more_horiz [PERSON_NAME] Doppler Five Flags In the Mo…" at bounding box center [821, 236] width 1492 height 276
